Goal: Information Seeking & Learning: Learn about a topic

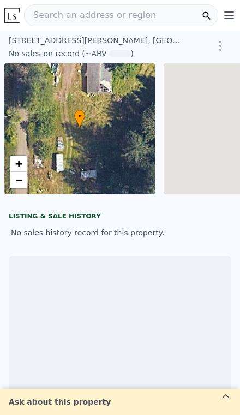
scroll to position [0, 4]
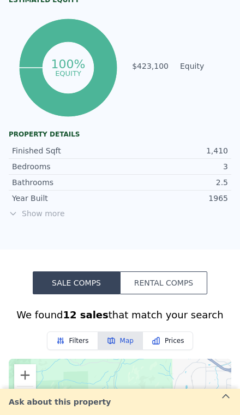
click at [41, 212] on span "Show more" at bounding box center [120, 213] width 223 height 11
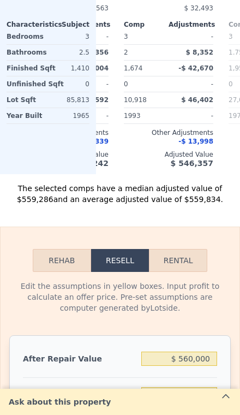
scroll to position [1511, 0]
click at [211, 353] on input "$ 560,000" at bounding box center [179, 359] width 76 height 14
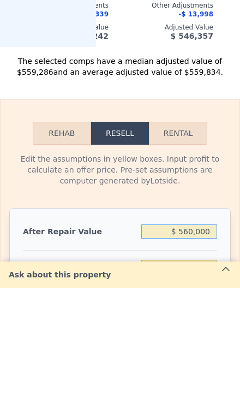
click at [194, 352] on input "$ 560,000" at bounding box center [179, 359] width 76 height 14
type input "$ 56,000"
type input "-$ 437,310"
type input "$ 5,600"
type input "-$ 484,042"
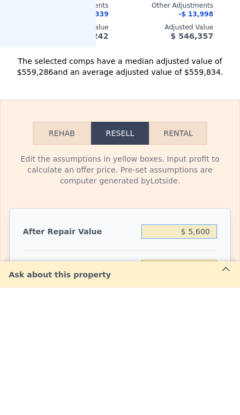
type input "$ 560"
type input "-$ 488,715"
type input "$ 56"
type input "-$ 489,181"
type input "$ 5"
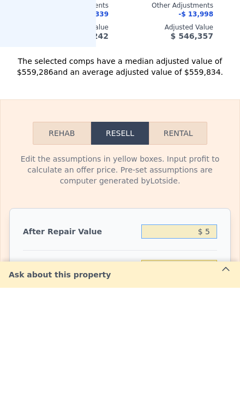
type input "-$ 489,229"
type input "$ 57"
type input "-$ 489,180"
type input "$ 575"
type input "-$ 488,700"
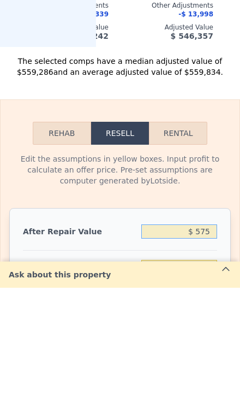
type input "$ 5,750"
type input "-$ 483,903"
type input "$ 57,500"
type input "-$ 435,921"
type input "$ 575,000"
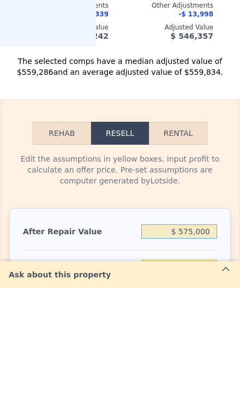
type input "$ 43,908"
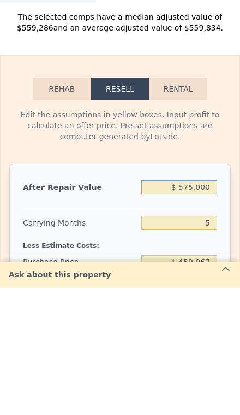
scroll to position [1556, 0]
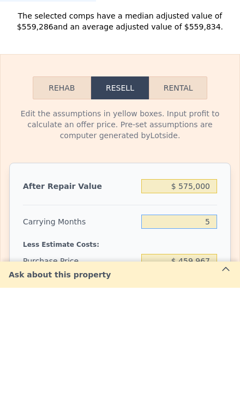
click at [211, 342] on input "5" at bounding box center [179, 349] width 76 height 14
type input "3"
type input "$ 52,002"
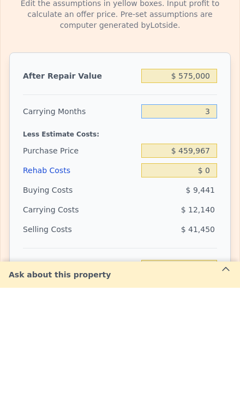
scroll to position [1666, 0]
type input "3"
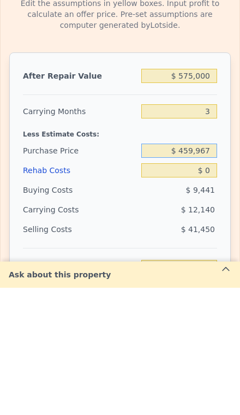
click at [211, 271] on input "$ 459,967" at bounding box center [179, 278] width 76 height 14
type input "$ 4"
type input "$ 400,000"
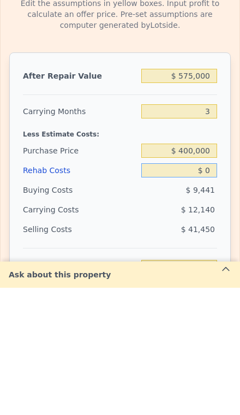
click at [206, 290] on input "$ 0" at bounding box center [179, 297] width 76 height 14
type input "$ 114,448"
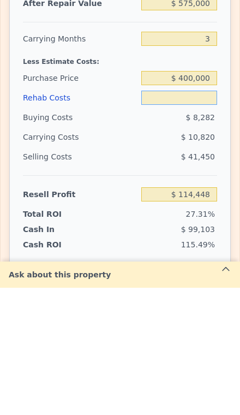
scroll to position [1739, 0]
type input "$ 8"
type input "$ 114,440"
type input "$ 80"
type input "$ 114,364"
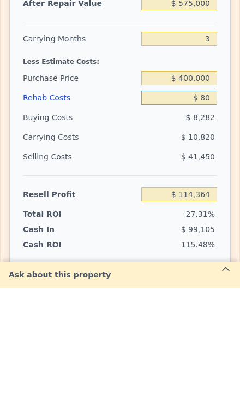
type input "$ 800"
type input "$ 113,617"
type input "$ 8,000"
type input "$ 106,143"
type input "$ 80,000"
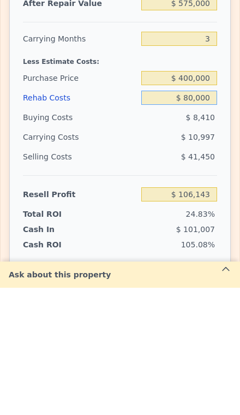
type input "$ 31,407"
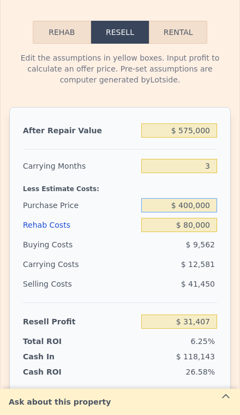
click at [215, 209] on input "$ 400,000" at bounding box center [179, 205] width 76 height 14
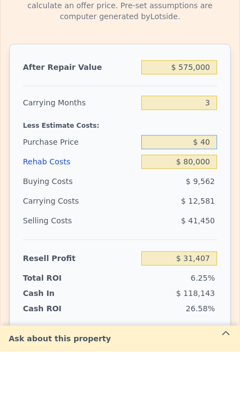
type input "$ 4"
type input "$ 375,000"
type input "$ 57,439"
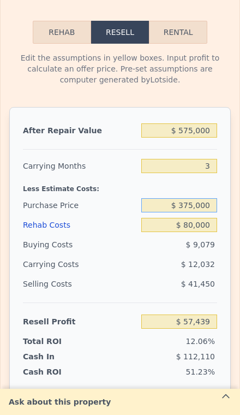
click at [208, 211] on input "$ 375,000" at bounding box center [179, 205] width 76 height 14
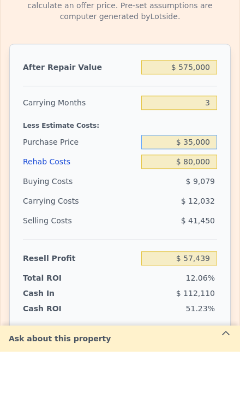
type input "$ 350,000"
type input "$ 83,471"
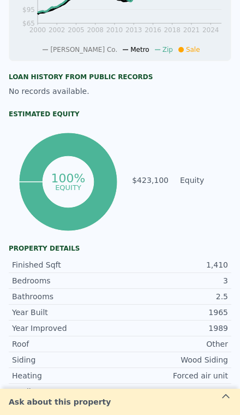
scroll to position [404, 0]
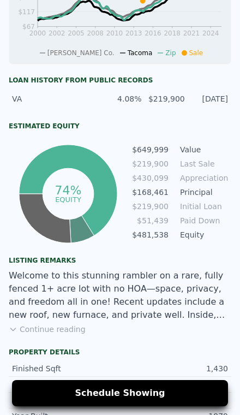
scroll to position [475, 0]
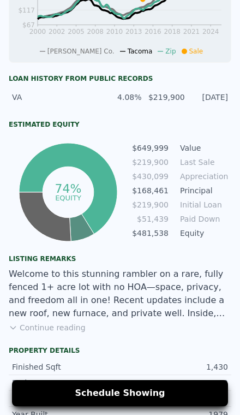
click at [33, 329] on button "Continue reading" at bounding box center [47, 327] width 77 height 11
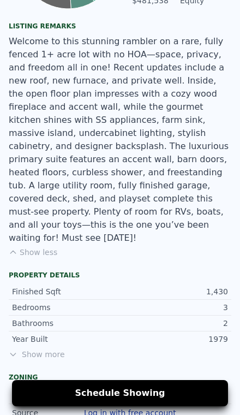
scroll to position [708, 0]
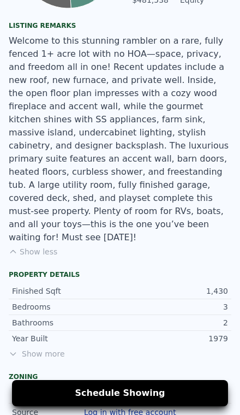
click at [34, 348] on span "Show more" at bounding box center [120, 353] width 223 height 11
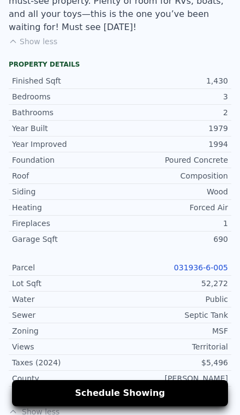
scroll to position [952, 0]
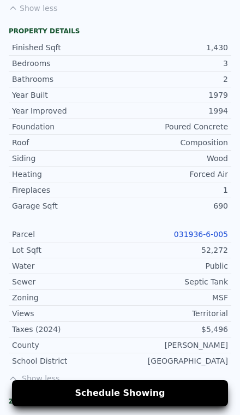
click at [213, 230] on link "031936-6-005" at bounding box center [201, 234] width 54 height 9
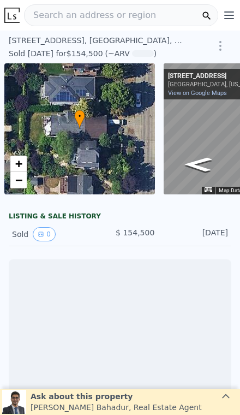
scroll to position [0, 79]
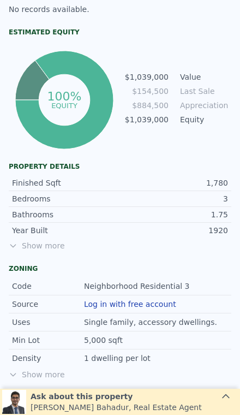
click at [29, 245] on span "Show more" at bounding box center [120, 245] width 223 height 11
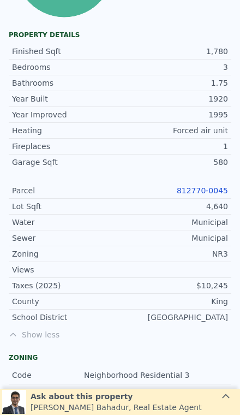
scroll to position [655, 0]
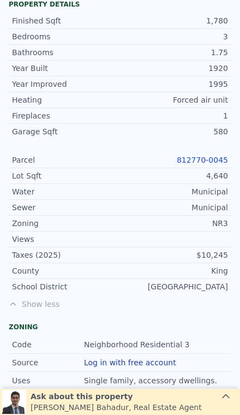
click at [196, 161] on link "812770-0045" at bounding box center [202, 160] width 51 height 9
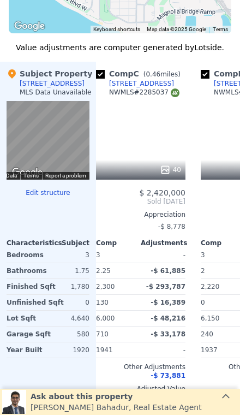
scroll to position [0, 216]
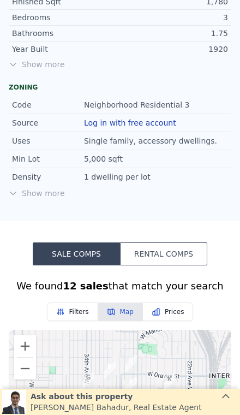
scroll to position [552, 0]
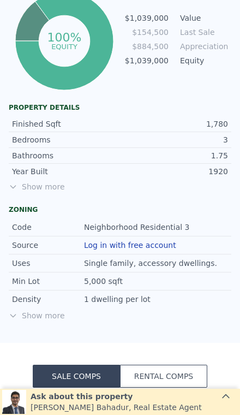
click at [42, 183] on span "Show more" at bounding box center [120, 186] width 223 height 11
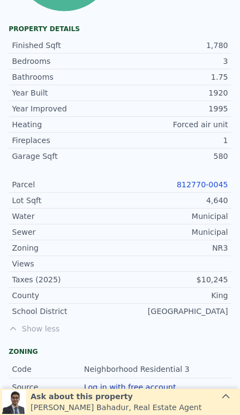
scroll to position [655, 0]
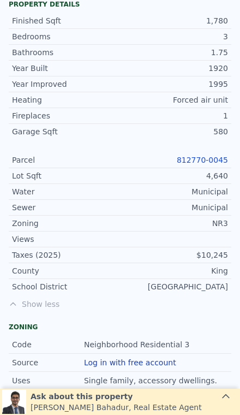
click at [210, 161] on link "812770-0045" at bounding box center [202, 160] width 51 height 9
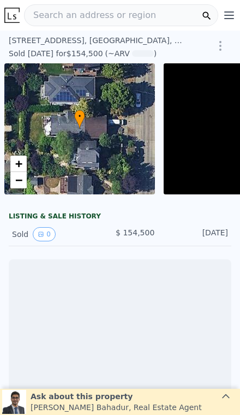
scroll to position [0, 4]
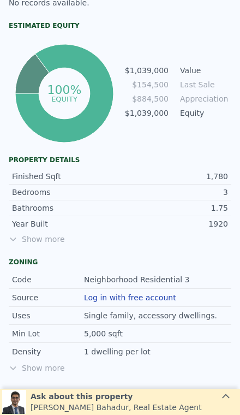
click at [60, 238] on span "Show more" at bounding box center [120, 239] width 223 height 11
